Goal: Task Accomplishment & Management: Manage account settings

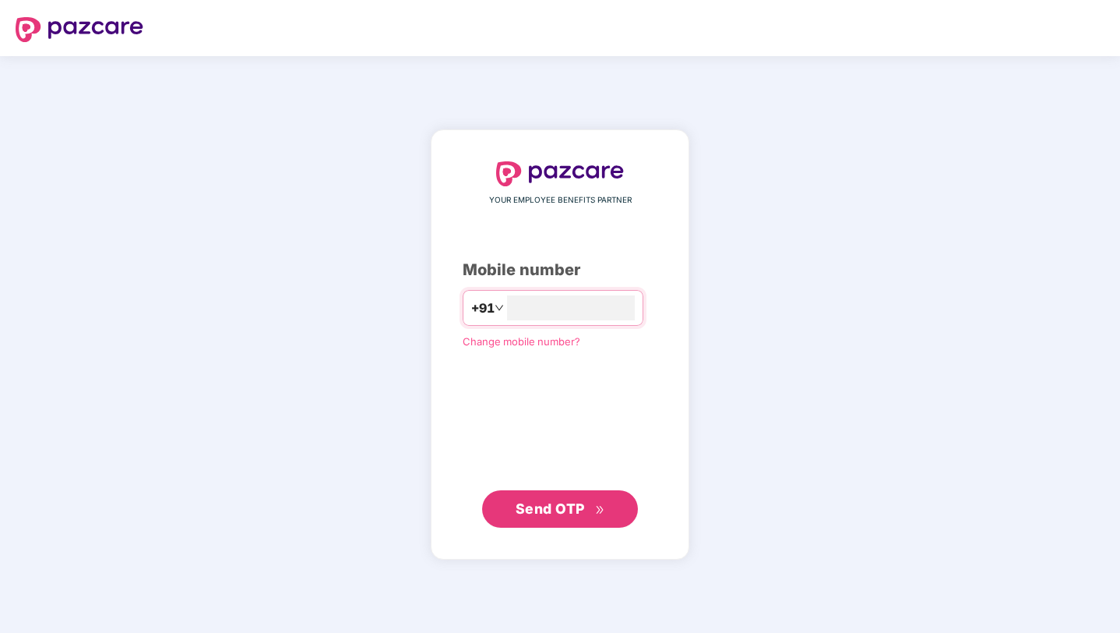
type input "**********"
click at [582, 516] on span "Send OTP" at bounding box center [561, 508] width 90 height 22
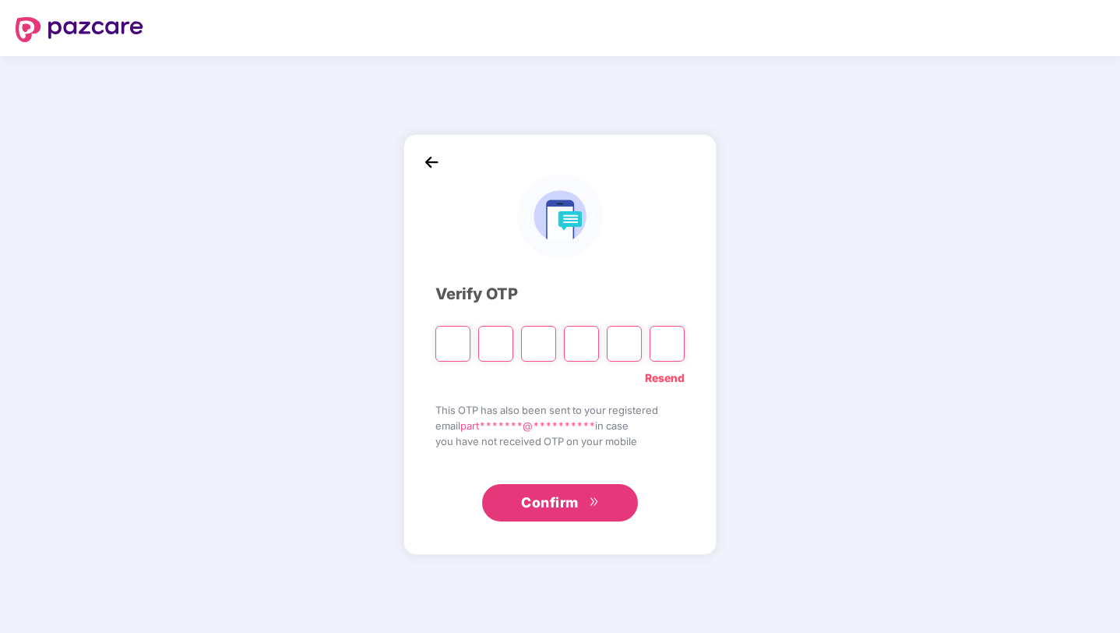
type input "*"
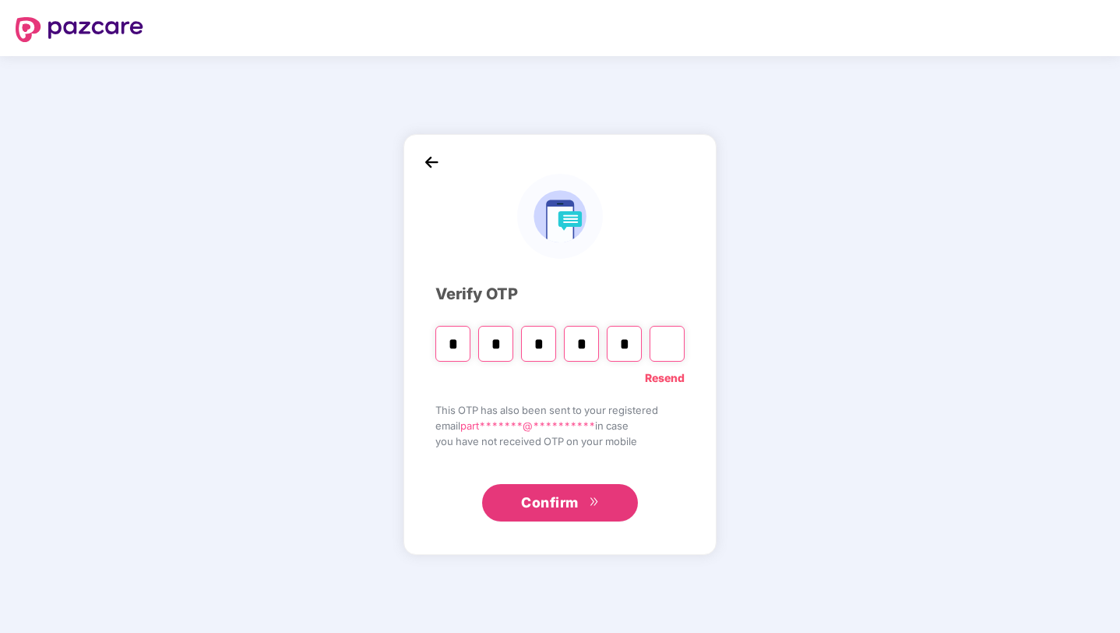
type input "*"
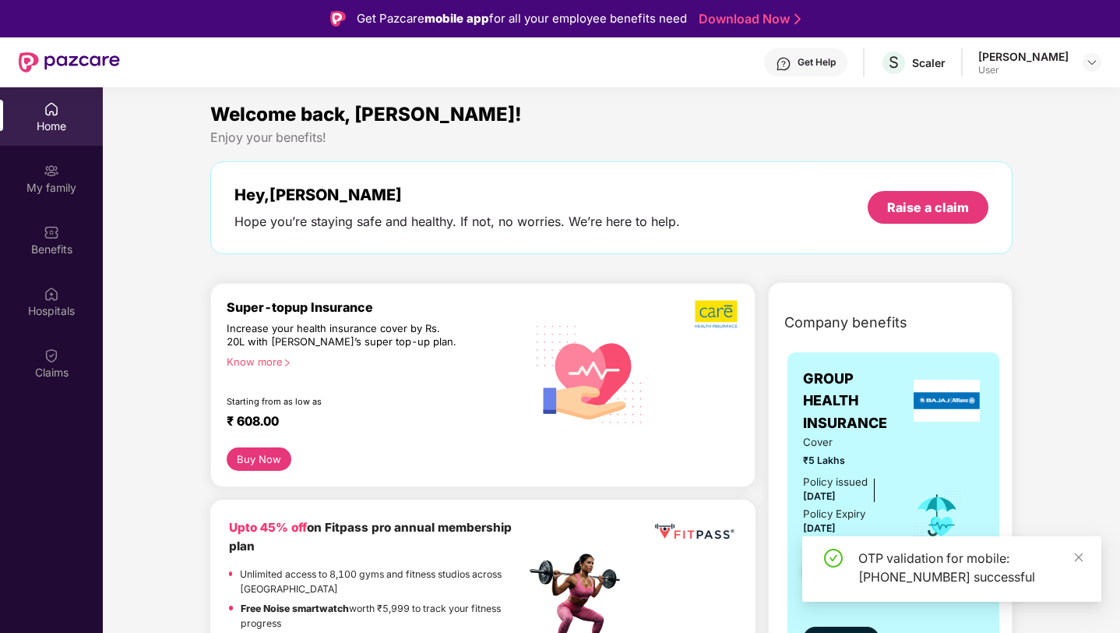
click at [264, 361] on div "Know more" at bounding box center [372, 360] width 290 height 11
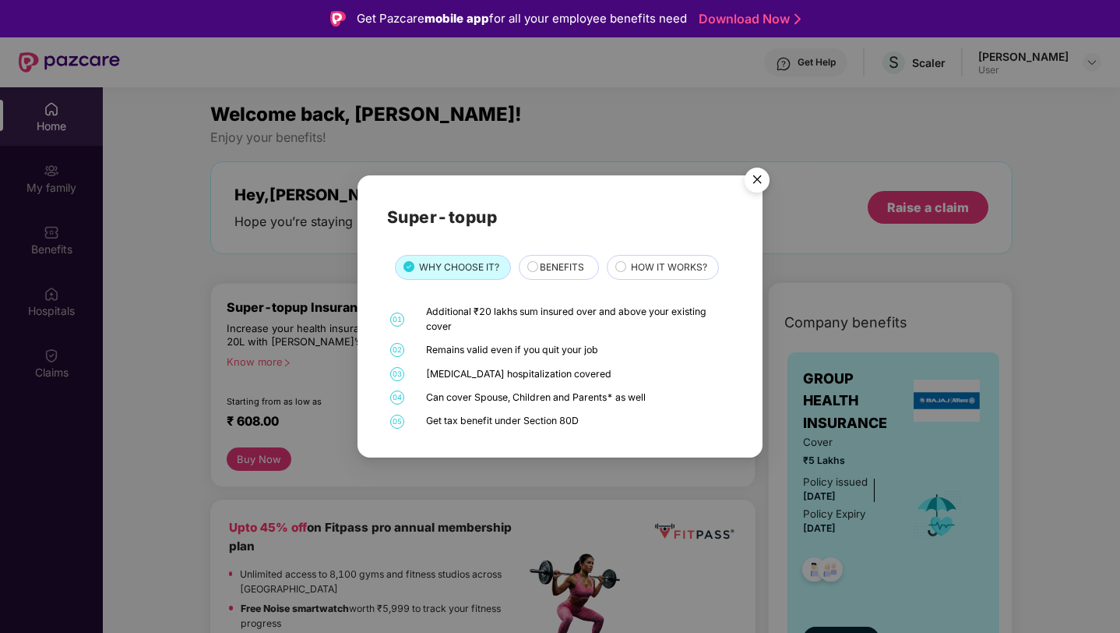
click at [756, 174] on img "Close" at bounding box center [757, 182] width 44 height 44
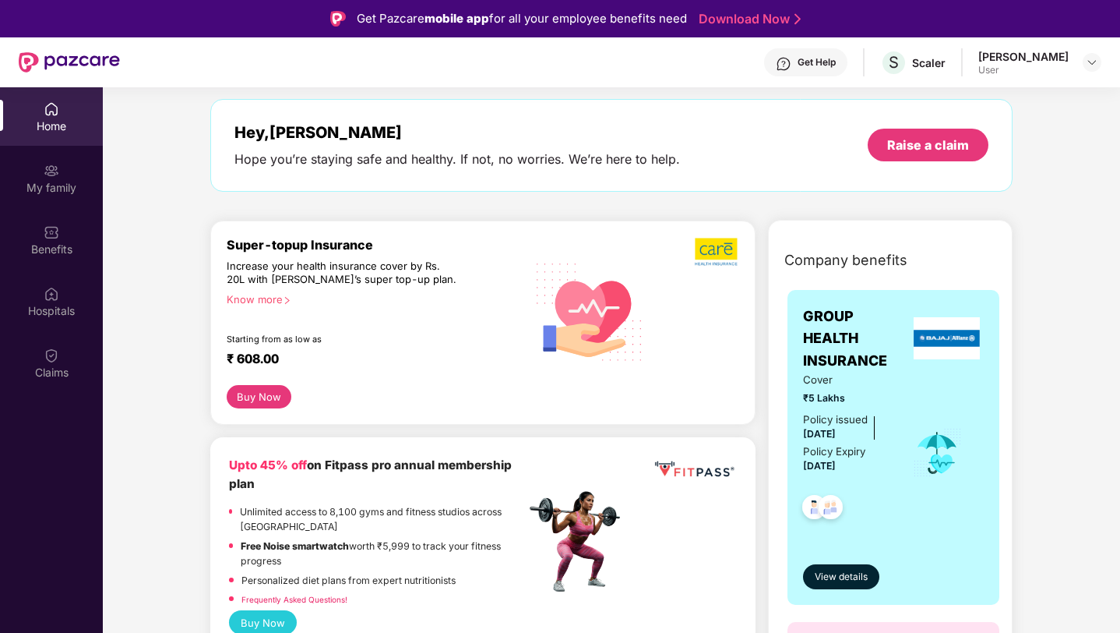
scroll to position [61, 0]
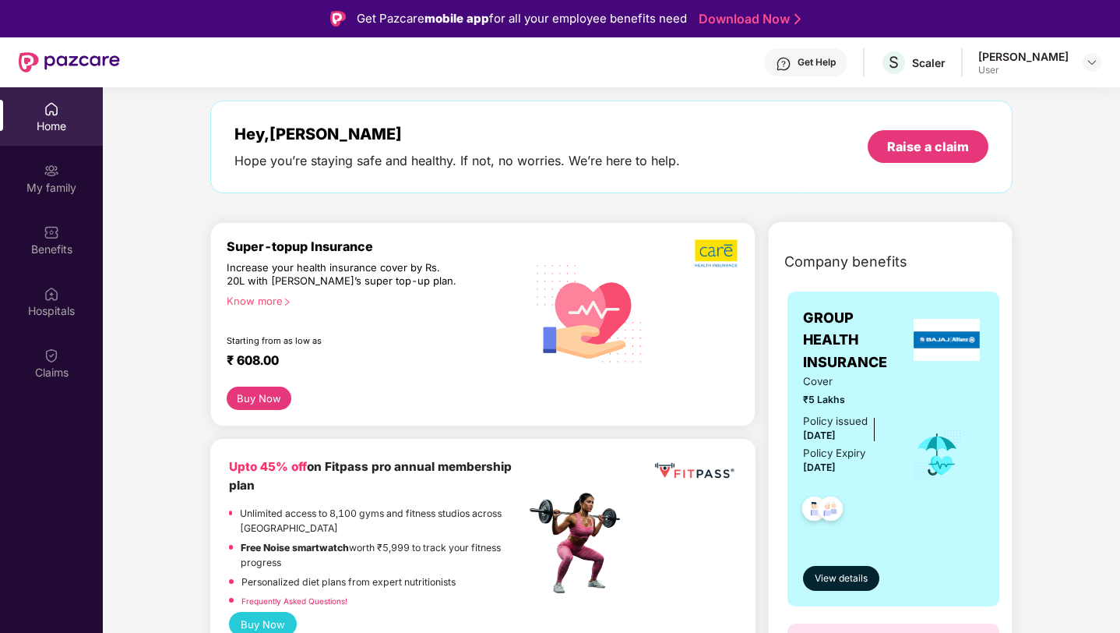
click at [848, 71] on div "Get Help" at bounding box center [805, 62] width 83 height 28
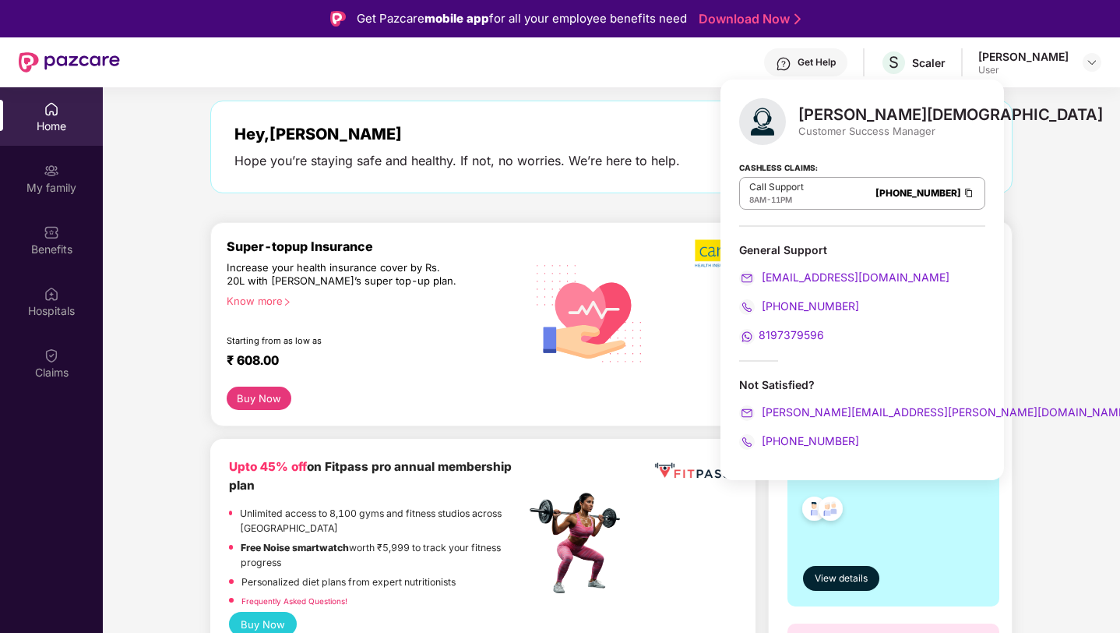
click at [276, 297] on div "Know more" at bounding box center [372, 299] width 290 height 11
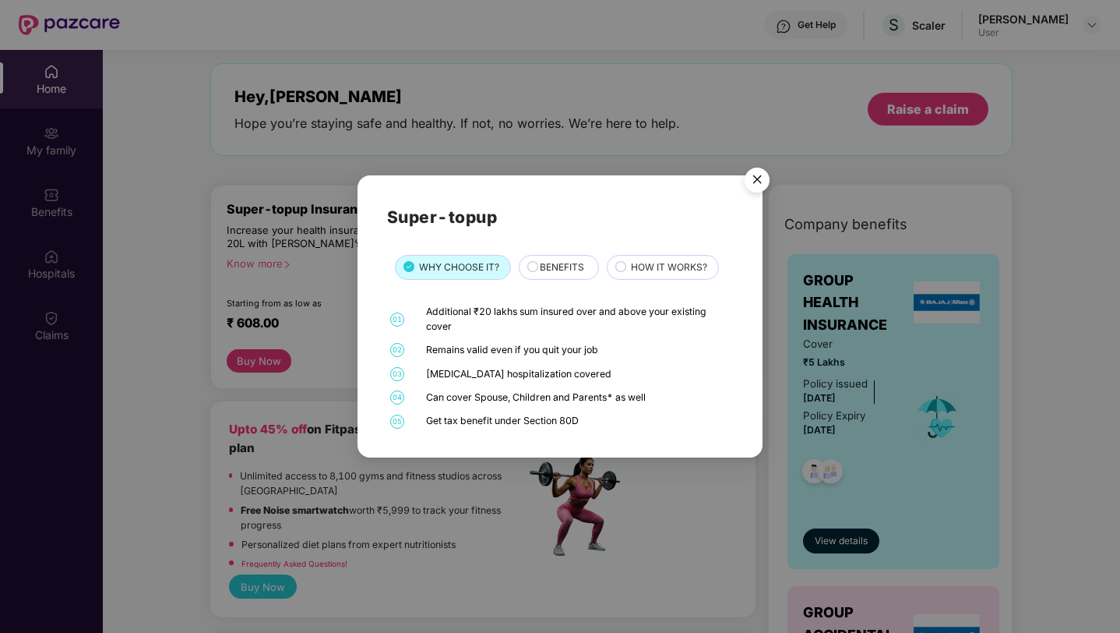
scroll to position [40, 0]
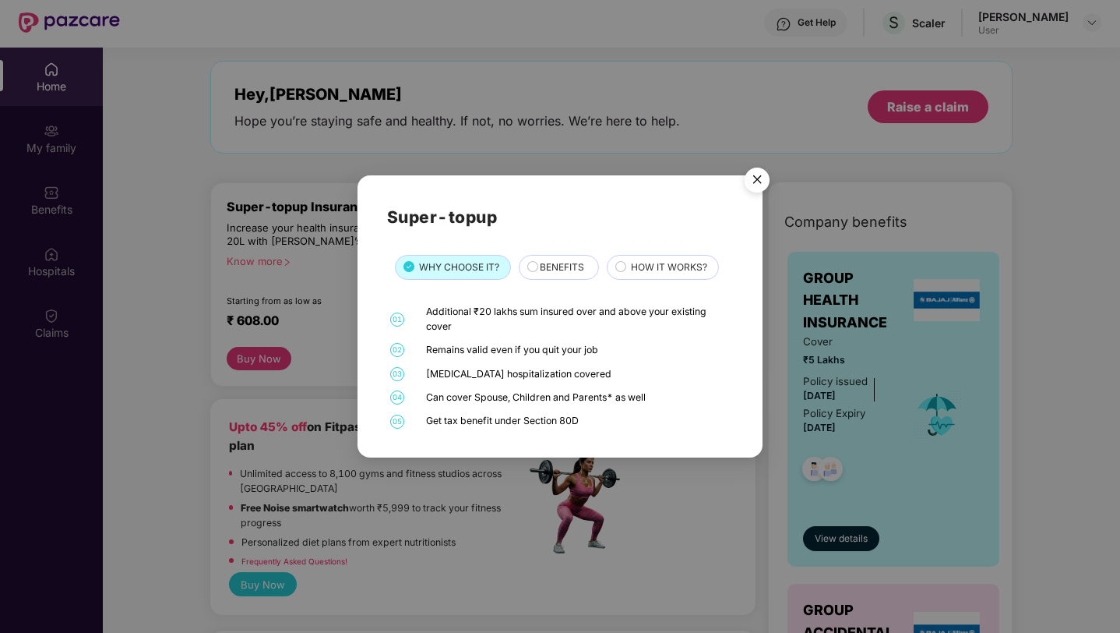
click at [756, 170] on img "Close" at bounding box center [757, 182] width 44 height 44
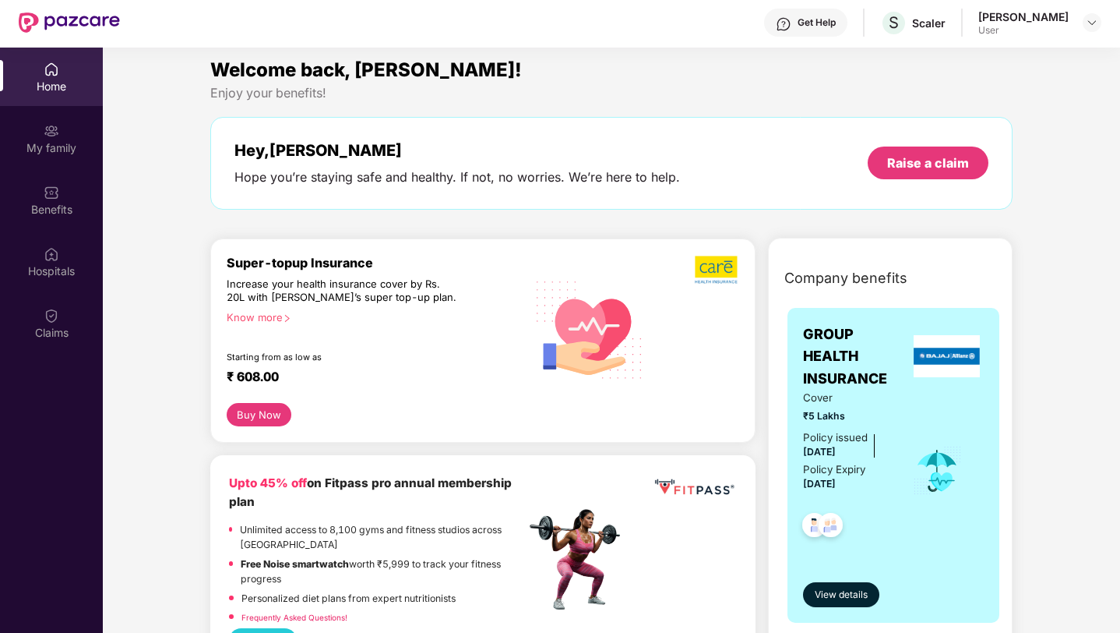
scroll to position [7, 0]
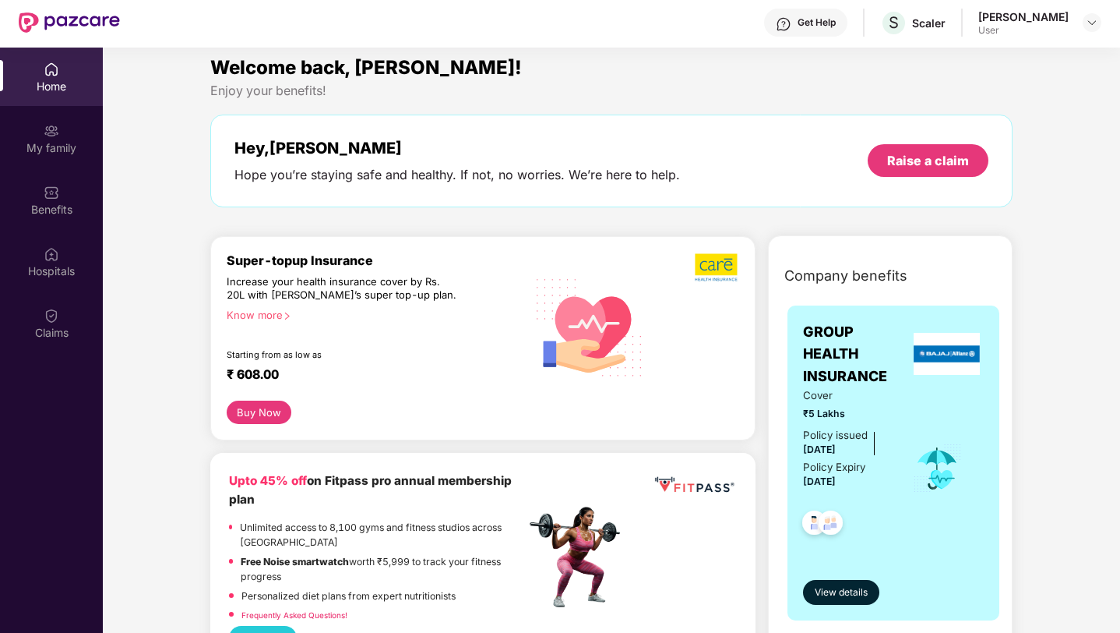
click at [271, 312] on div "Know more" at bounding box center [372, 314] width 290 height 11
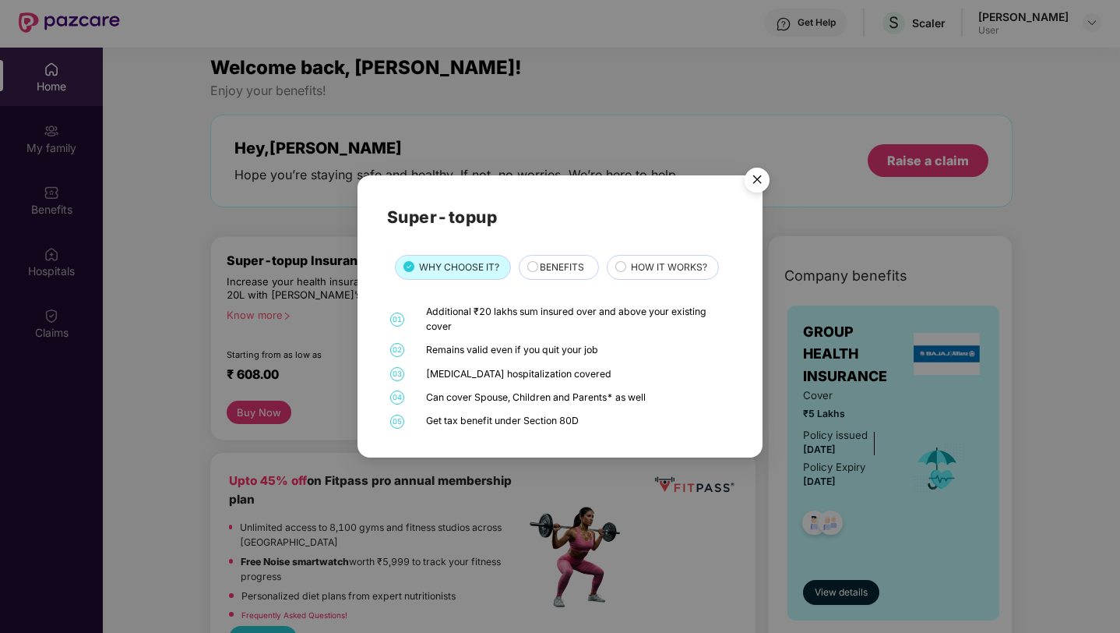
click at [761, 168] on img "Close" at bounding box center [757, 182] width 44 height 44
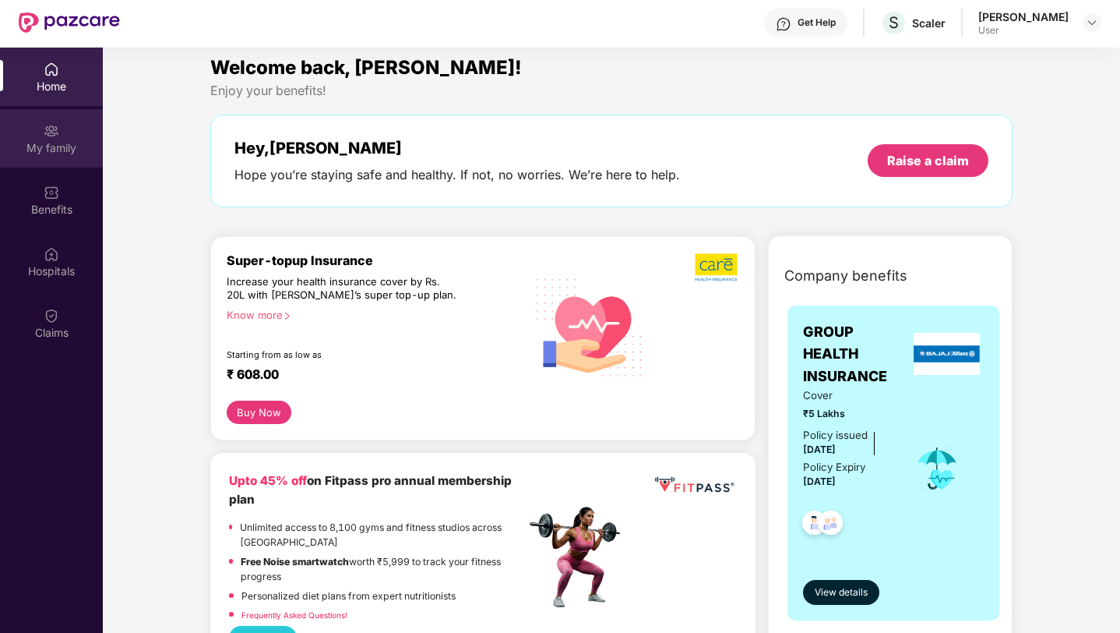
click at [33, 133] on div "My family" at bounding box center [51, 138] width 103 height 58
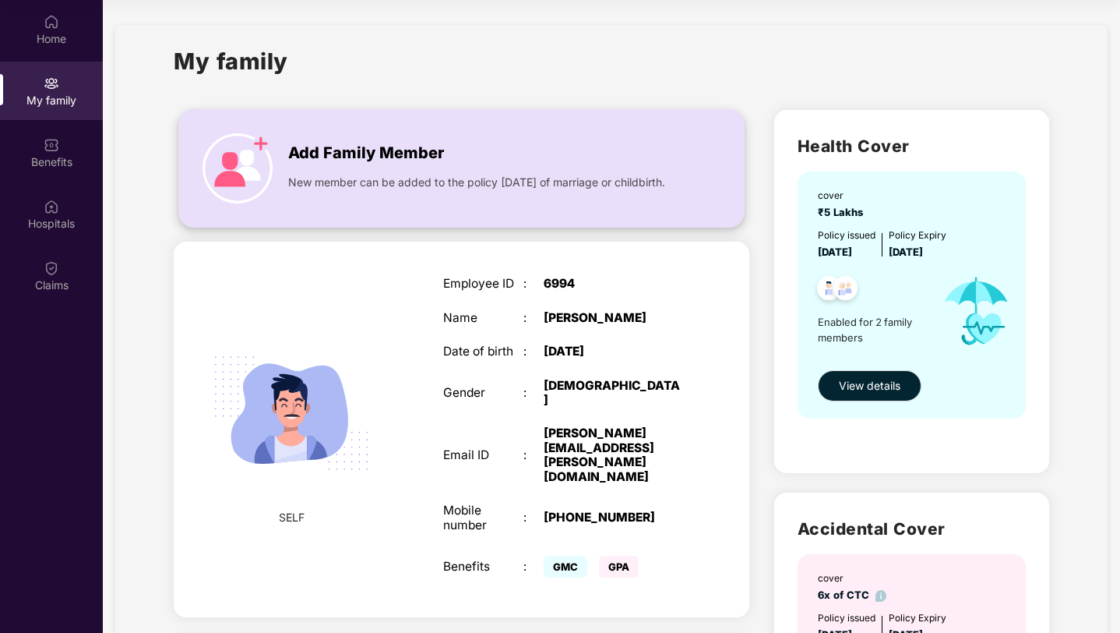
click at [247, 148] on img at bounding box center [238, 168] width 70 height 70
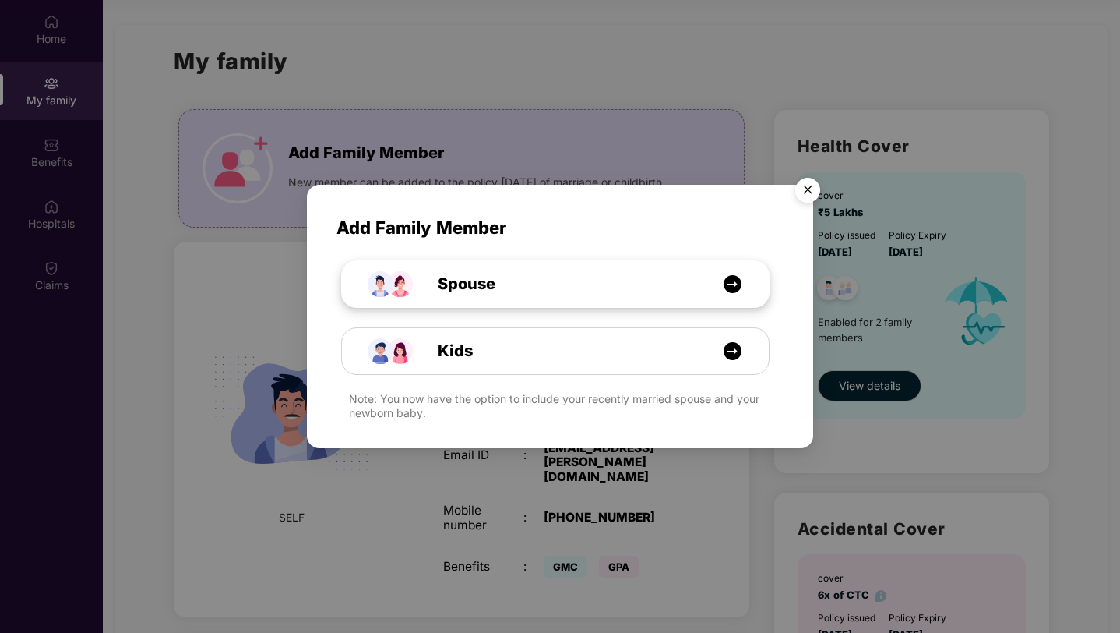
click at [438, 286] on span "Spouse" at bounding box center [449, 284] width 93 height 24
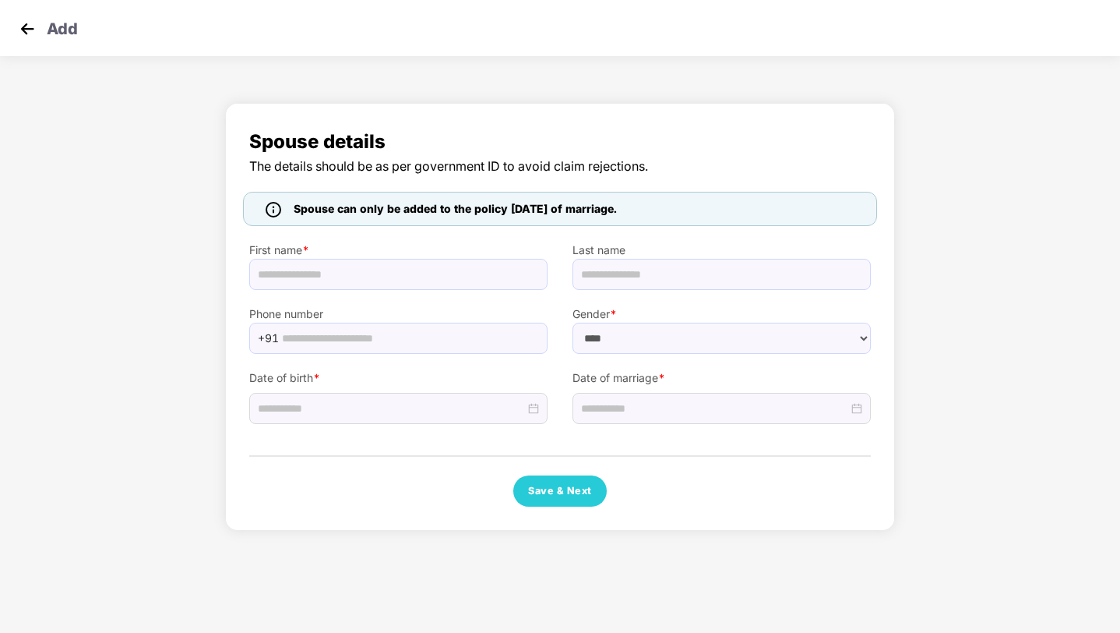
select select "******"
click at [438, 286] on input "text" at bounding box center [398, 274] width 298 height 31
click at [395, 273] on input "text" at bounding box center [398, 274] width 298 height 31
type input "*"
click at [596, 273] on input "text" at bounding box center [722, 274] width 298 height 31
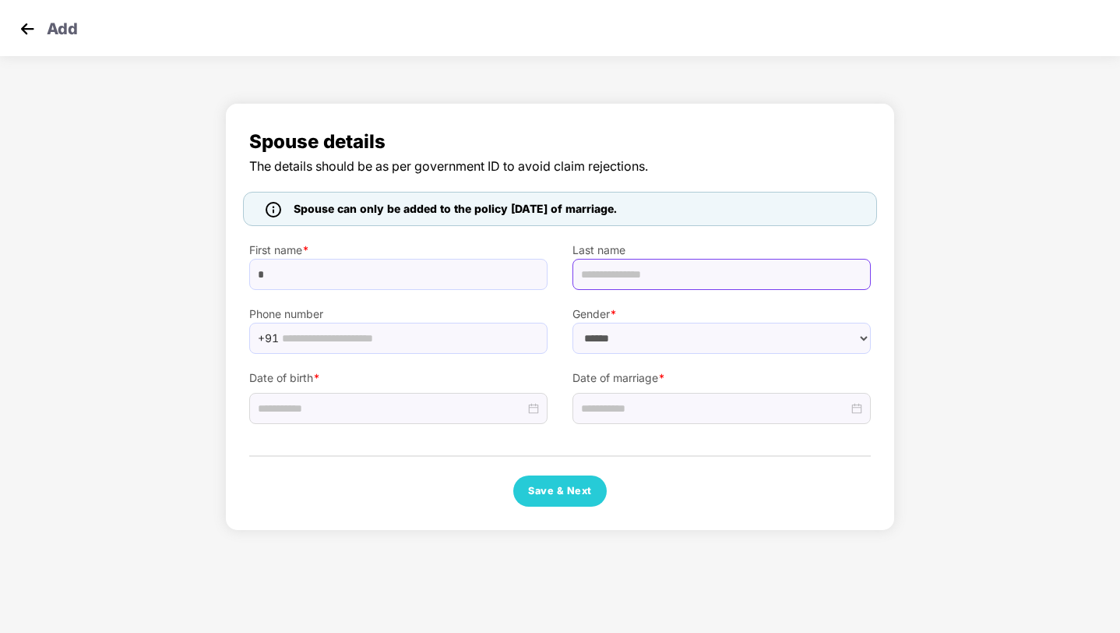
type input "*******"
click at [375, 338] on input "text" at bounding box center [410, 337] width 256 height 23
type input "**********"
click at [17, 16] on div "Add" at bounding box center [560, 28] width 1120 height 56
click at [23, 26] on img at bounding box center [27, 28] width 23 height 23
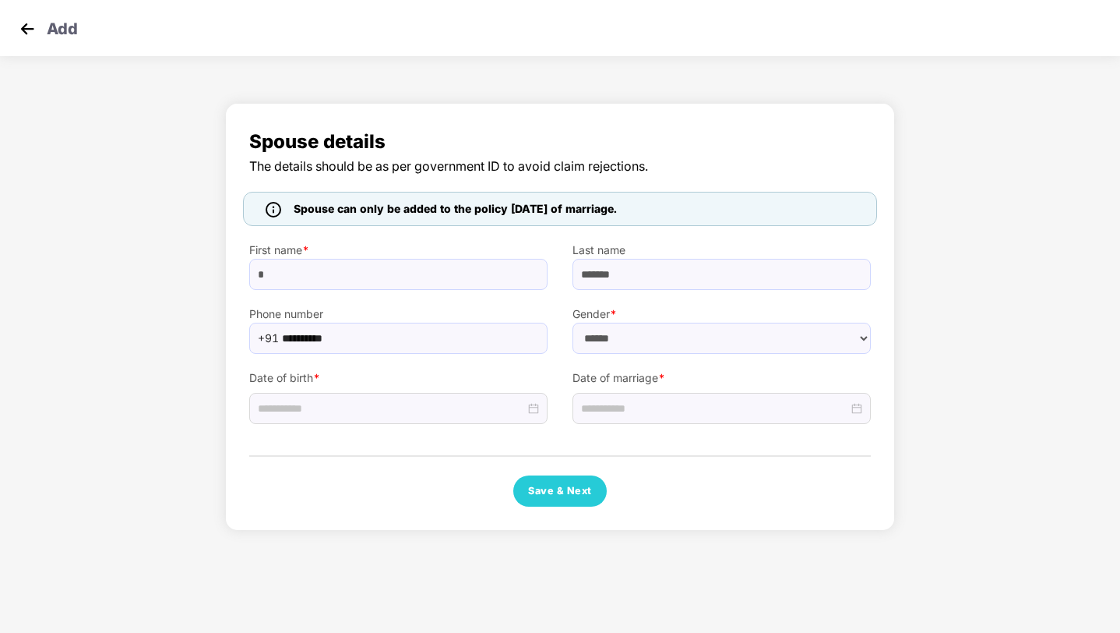
scroll to position [87, 0]
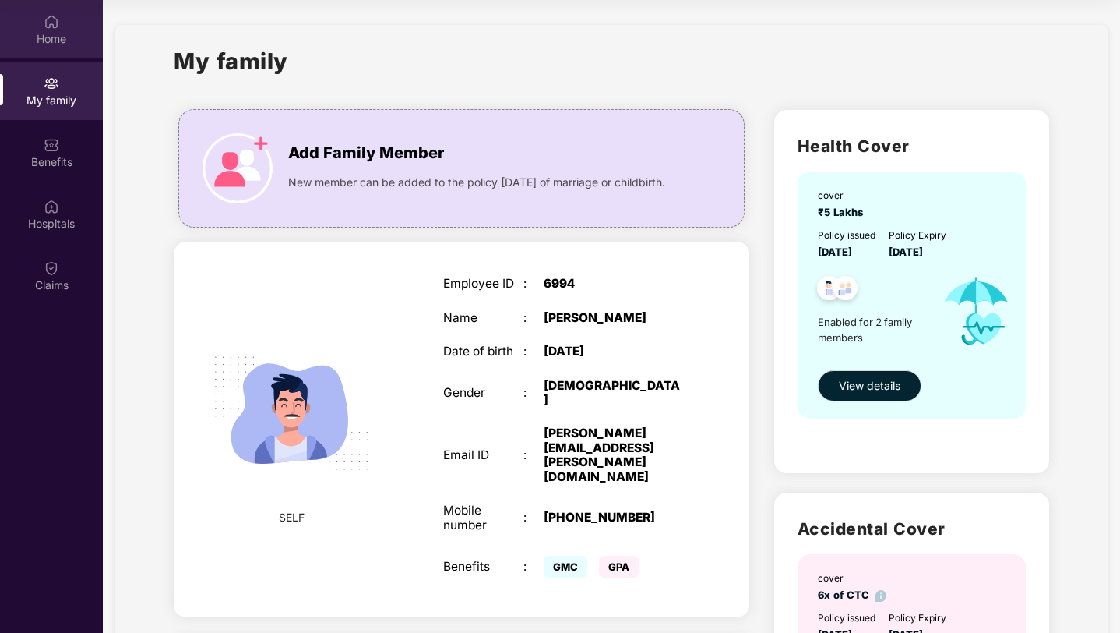
click at [41, 25] on div "Home" at bounding box center [51, 29] width 103 height 58
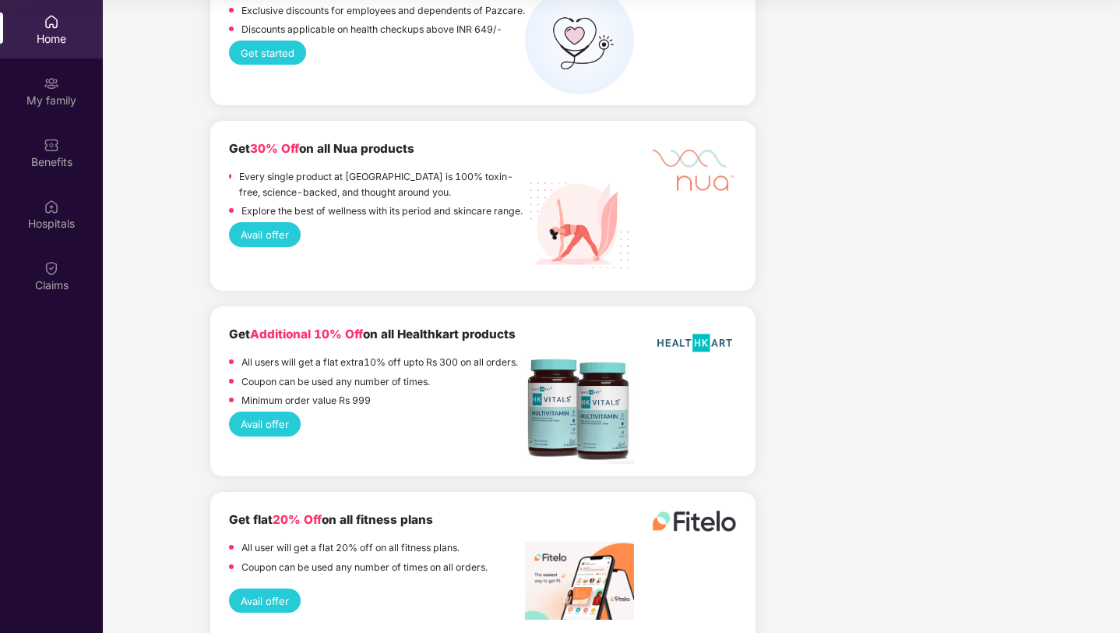
scroll to position [3116, 0]
